Goal: Obtain resource: Download file/media

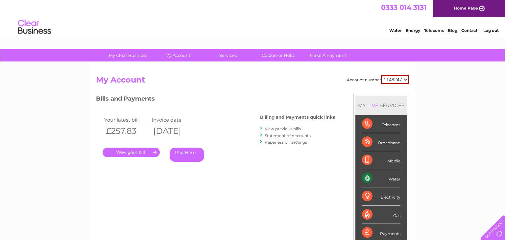
click at [134, 152] on link "." at bounding box center [131, 153] width 57 height 10
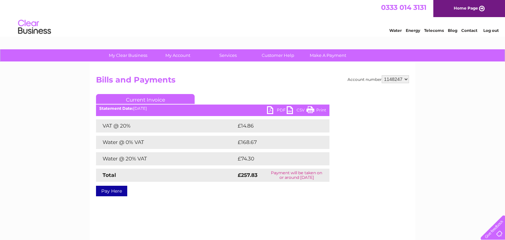
click at [270, 111] on link "PDF" at bounding box center [277, 111] width 20 height 10
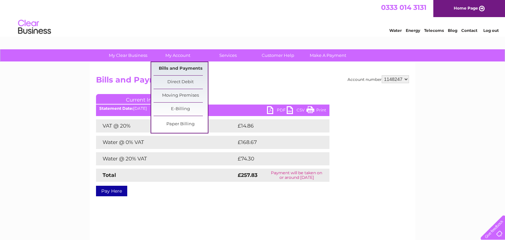
click at [187, 70] on link "Bills and Payments" at bounding box center [180, 68] width 54 height 13
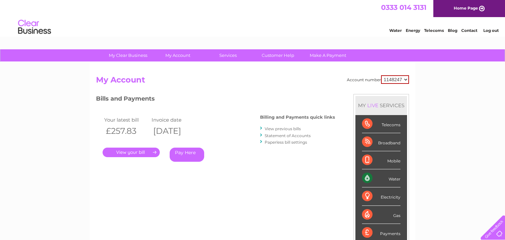
click at [266, 129] on link "View previous bills" at bounding box center [283, 128] width 36 height 5
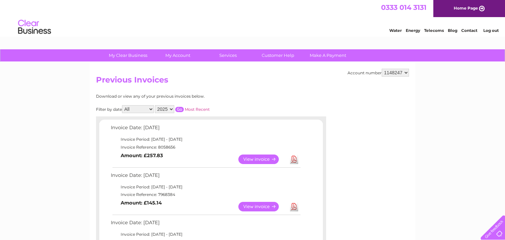
click at [263, 159] on link "View" at bounding box center [262, 159] width 48 height 10
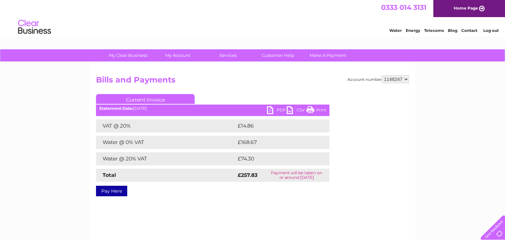
click at [166, 79] on h2 "Bills and Payments" at bounding box center [252, 81] width 313 height 12
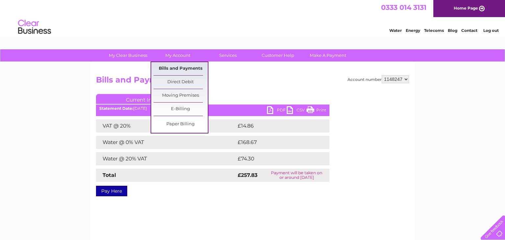
click at [181, 69] on link "Bills and Payments" at bounding box center [180, 68] width 54 height 13
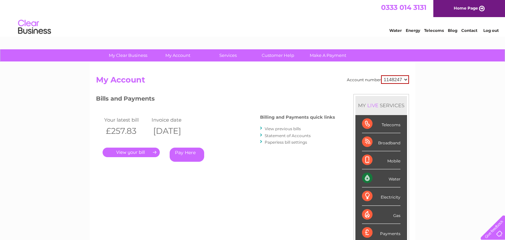
click at [271, 129] on link "View previous bills" at bounding box center [283, 128] width 36 height 5
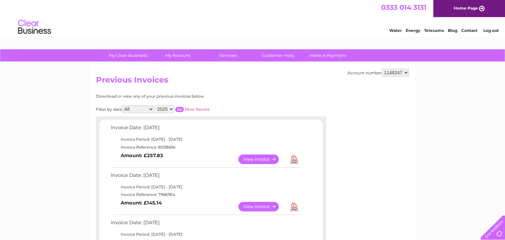
click at [262, 160] on link "View" at bounding box center [262, 159] width 48 height 10
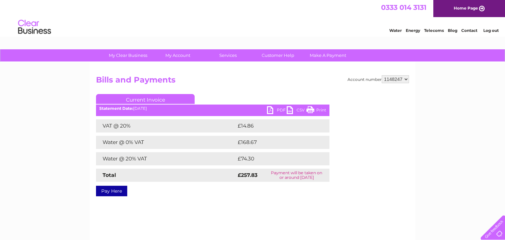
click at [269, 110] on link "PDF" at bounding box center [277, 111] width 20 height 10
click at [240, 81] on h2 "Bills and Payments" at bounding box center [252, 81] width 313 height 12
click at [224, 85] on h2 "Bills and Payments" at bounding box center [252, 81] width 313 height 12
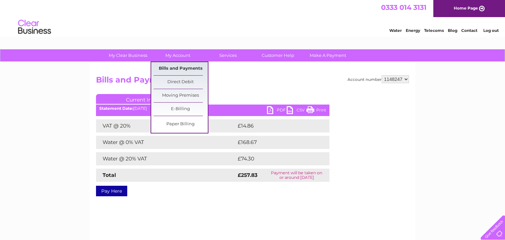
click at [177, 68] on link "Bills and Payments" at bounding box center [180, 68] width 54 height 13
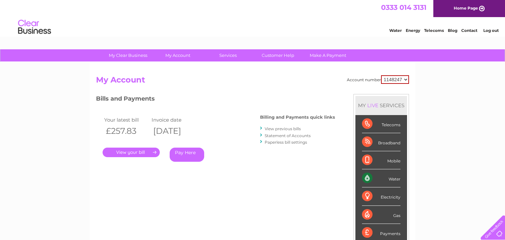
click at [266, 129] on link "View previous bills" at bounding box center [283, 128] width 36 height 5
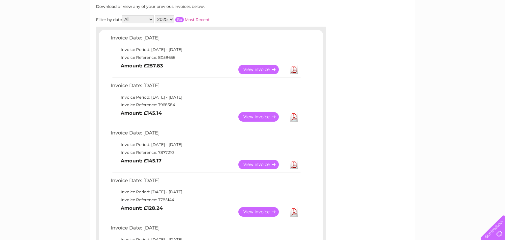
scroll to position [91, 0]
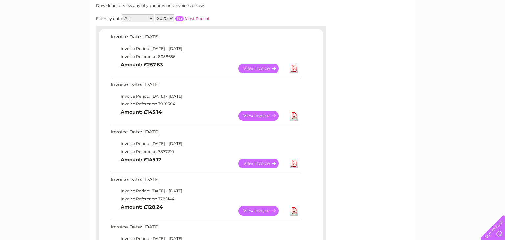
click at [244, 116] on link "View" at bounding box center [262, 116] width 48 height 10
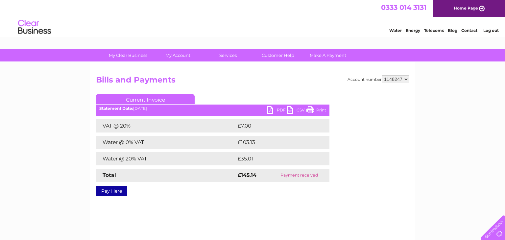
click at [271, 110] on link "PDF" at bounding box center [277, 111] width 20 height 10
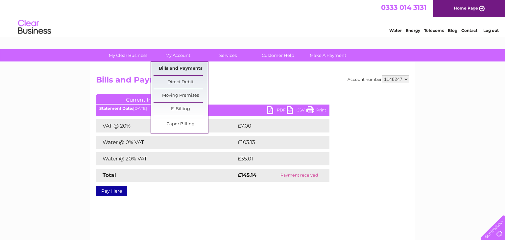
click at [194, 68] on link "Bills and Payments" at bounding box center [180, 68] width 54 height 13
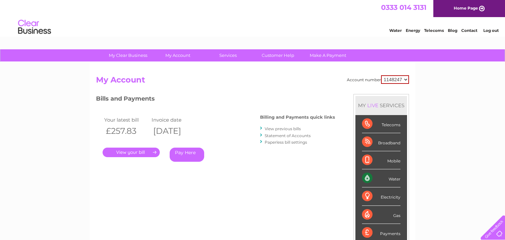
click at [299, 129] on link "View previous bills" at bounding box center [283, 128] width 36 height 5
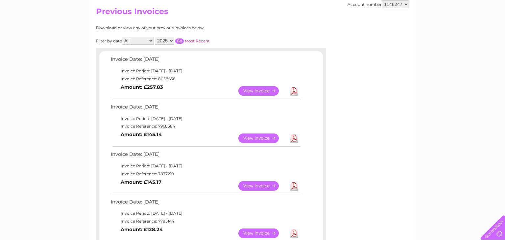
scroll to position [69, 0]
click at [264, 184] on link "View" at bounding box center [262, 186] width 48 height 10
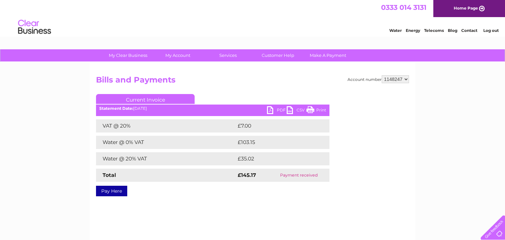
click at [269, 109] on link "PDF" at bounding box center [277, 111] width 20 height 10
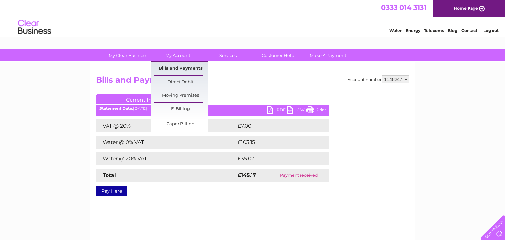
click at [193, 66] on link "Bills and Payments" at bounding box center [180, 68] width 54 height 13
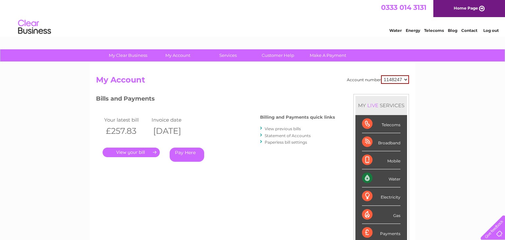
click at [267, 129] on link "View previous bills" at bounding box center [283, 128] width 36 height 5
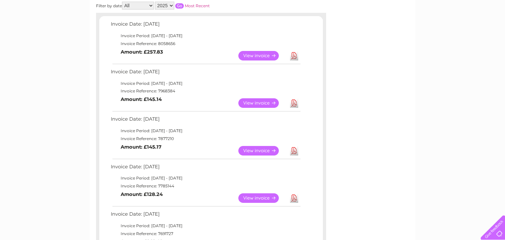
scroll to position [106, 0]
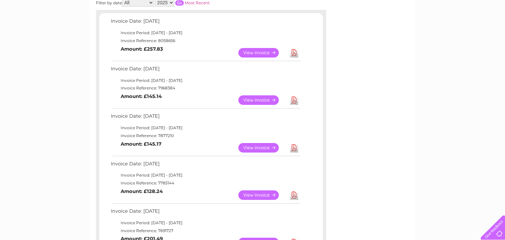
click at [225, 140] on td "View Download Amount: £145.17" at bounding box center [205, 148] width 192 height 16
click at [253, 146] on link "View" at bounding box center [262, 148] width 48 height 10
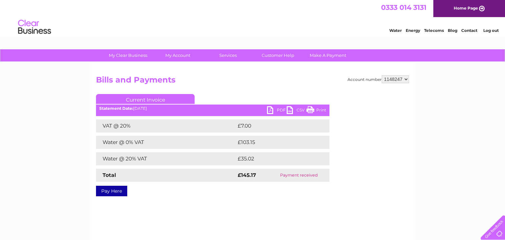
click at [275, 112] on link "PDF" at bounding box center [277, 111] width 20 height 10
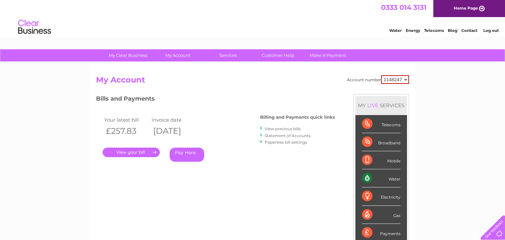
click at [241, 29] on div "Water Energy Telecoms Blog Contact Log out" at bounding box center [252, 27] width 505 height 21
